Goal: Information Seeking & Learning: Learn about a topic

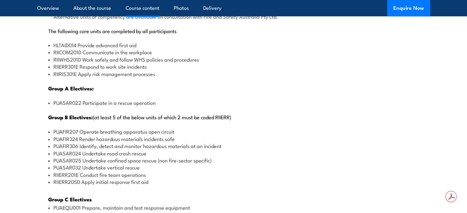
scroll to position [768, 0]
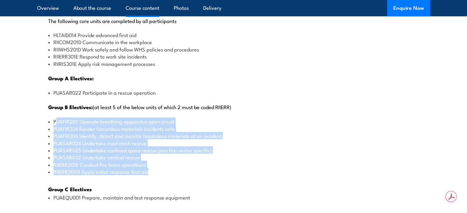
drag, startPoint x: 56, startPoint y: 119, endPoint x: 149, endPoint y: 174, distance: 108.2
click at [149, 174] on ul "PUAFIR207 Operate breathing apparatus open circuit PUAFIR324 Render hazardous m…" at bounding box center [233, 146] width 371 height 57
click at [186, 169] on li "RIIERR205D Apply initial response first aid" at bounding box center [233, 171] width 371 height 7
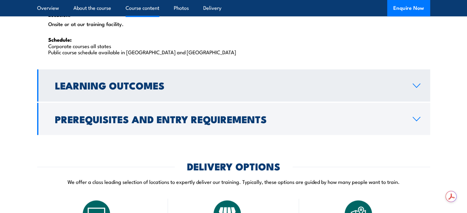
scroll to position [1075, 0]
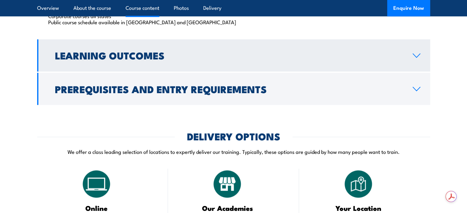
click at [237, 61] on link "Learning Outcomes" at bounding box center [233, 55] width 393 height 32
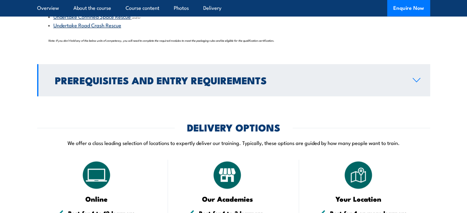
scroll to position [753, 0]
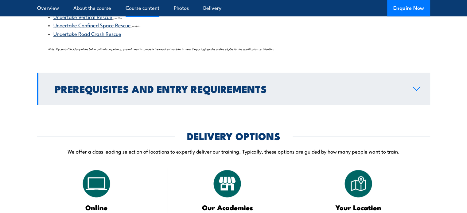
click at [205, 85] on h2 "Prerequisites and Entry Requirements" at bounding box center [229, 88] width 348 height 9
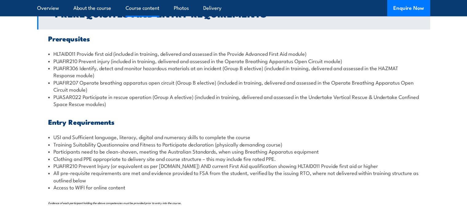
scroll to position [722, 0]
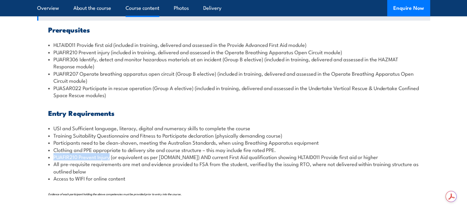
drag, startPoint x: 54, startPoint y: 157, endPoint x: 111, endPoint y: 157, distance: 56.5
click at [111, 157] on li "PUAFIR210 Prevent Injury (or equivalent as per [DOMAIN_NAME]) AND current First…" at bounding box center [233, 157] width 371 height 7
copy li "PUAFIR210 Prevent Injury"
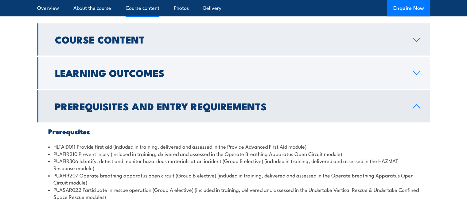
scroll to position [614, 0]
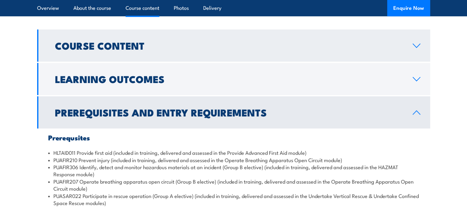
click at [119, 53] on link "Course Content" at bounding box center [233, 45] width 393 height 32
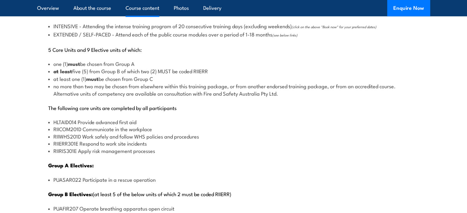
scroll to position [676, 0]
